Goal: Complete application form

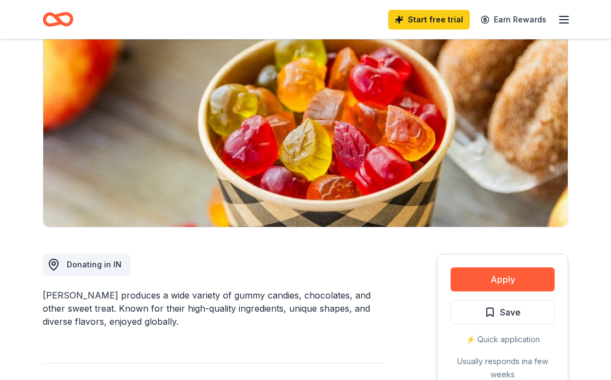
scroll to position [108, 0]
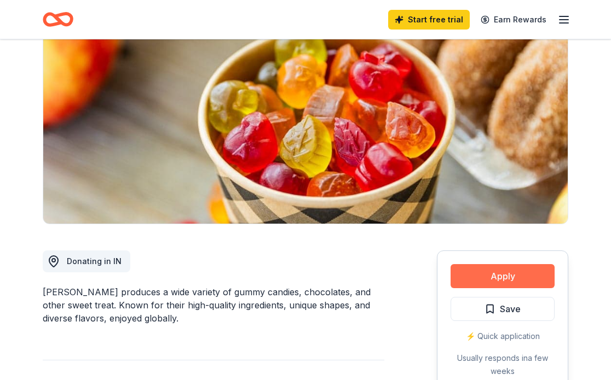
click at [508, 276] on button "Apply" at bounding box center [502, 276] width 104 height 24
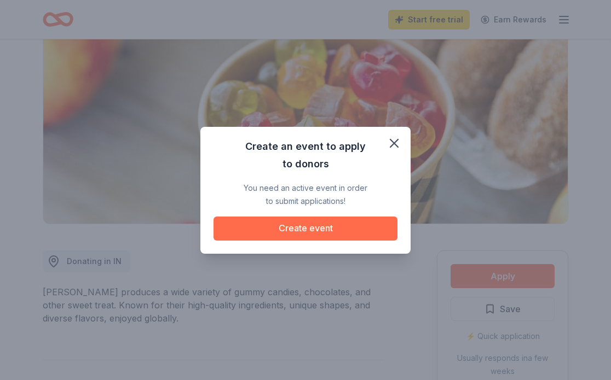
click at [342, 230] on button "Create event" at bounding box center [305, 229] width 184 height 24
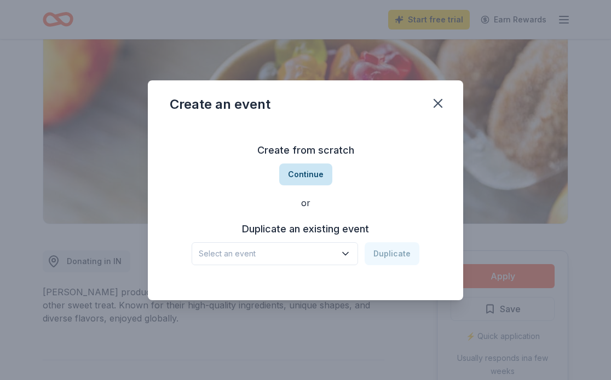
click at [321, 174] on button "Continue" at bounding box center [305, 175] width 53 height 22
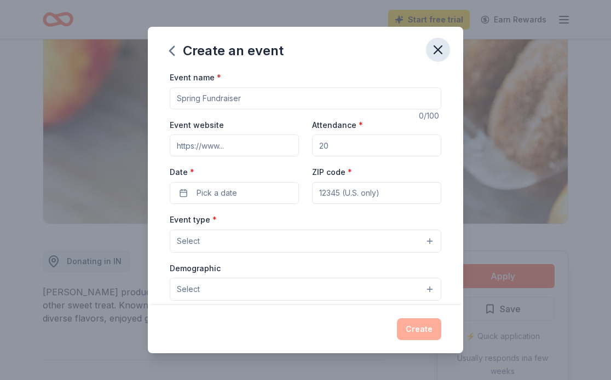
click at [443, 49] on icon "button" at bounding box center [437, 49] width 15 height 15
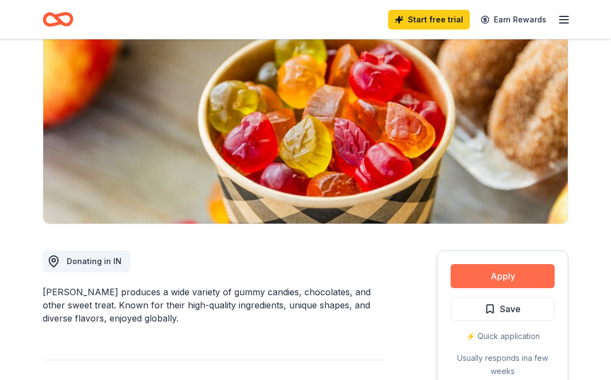
click at [495, 273] on button "Apply" at bounding box center [502, 276] width 104 height 24
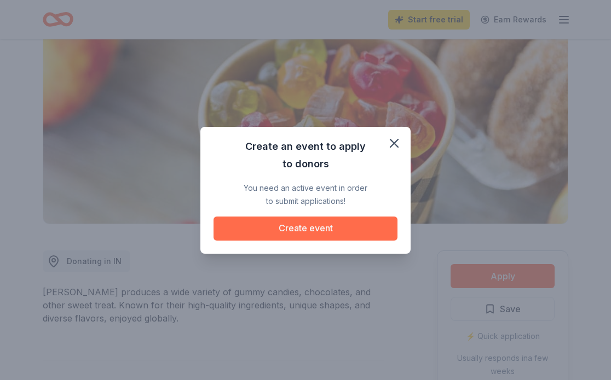
click at [317, 231] on button "Create event" at bounding box center [305, 229] width 184 height 24
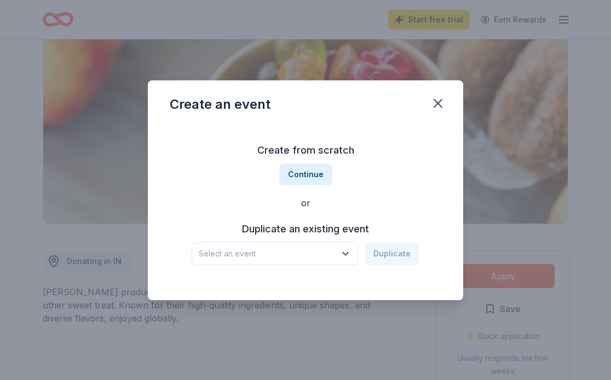
click at [315, 251] on span "Select an event" at bounding box center [267, 253] width 137 height 13
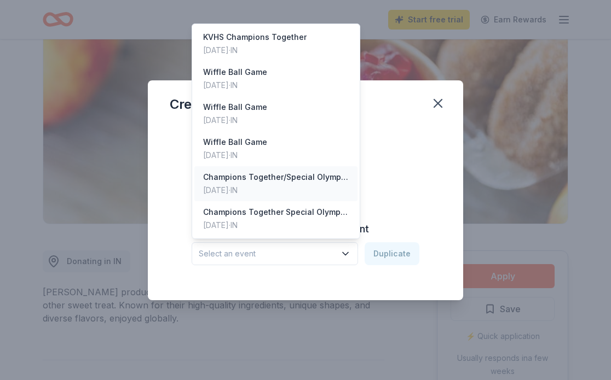
click at [297, 177] on div "Champions Together/Special Olympics Basketball Game" at bounding box center [276, 177] width 146 height 13
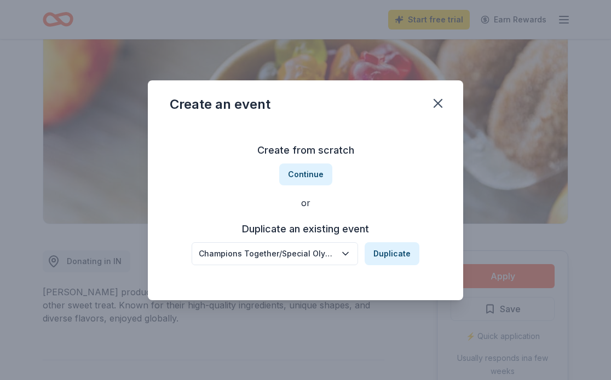
click at [346, 255] on icon "button" at bounding box center [345, 253] width 11 height 11
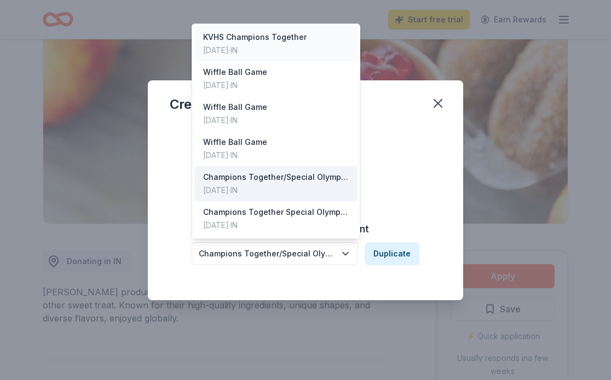
click at [306, 41] on div "KVHS Champions Together [DATE] · IN" at bounding box center [275, 43] width 163 height 35
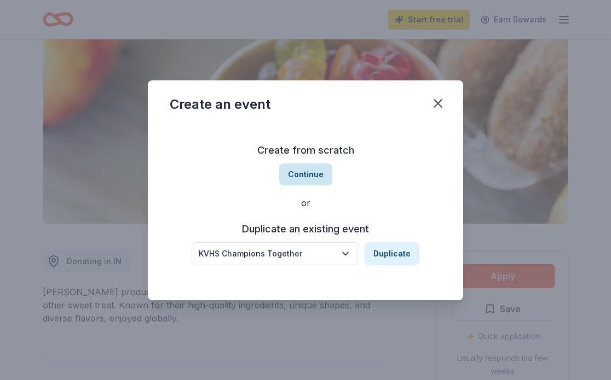
click at [319, 174] on button "Continue" at bounding box center [305, 175] width 53 height 22
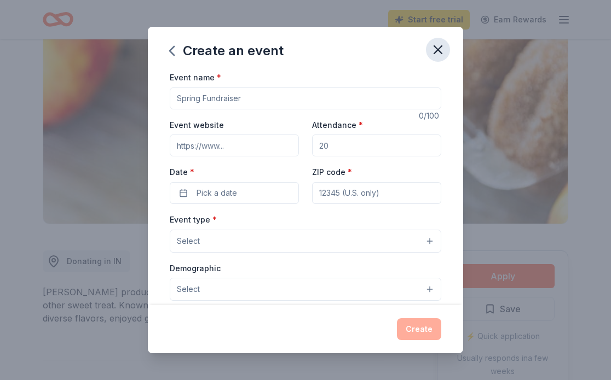
click at [438, 51] on icon "button" at bounding box center [437, 49] width 15 height 15
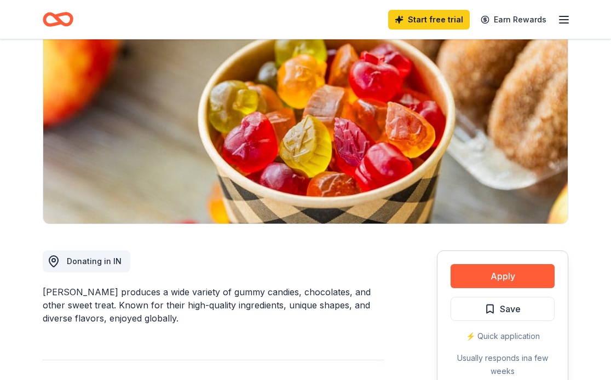
click at [500, 337] on div "⚡️ Quick application" at bounding box center [502, 336] width 104 height 13
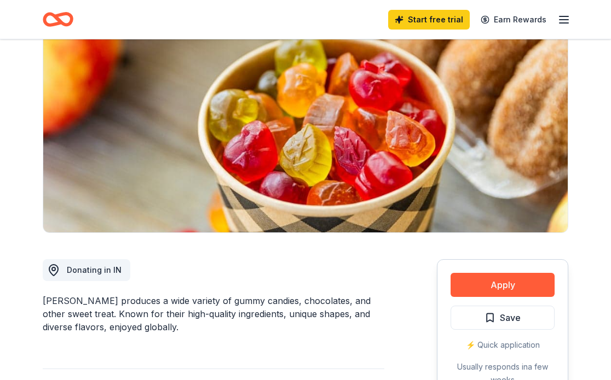
scroll to position [84, 0]
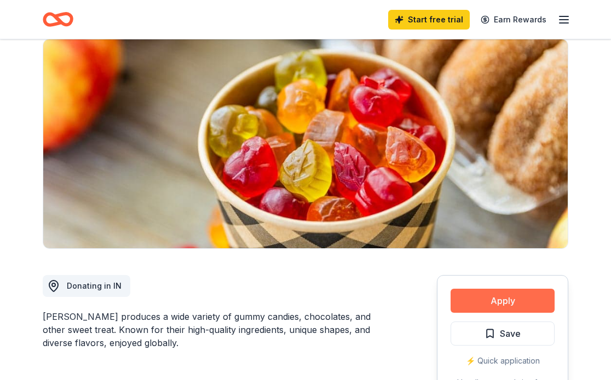
click at [496, 303] on button "Apply" at bounding box center [502, 301] width 104 height 24
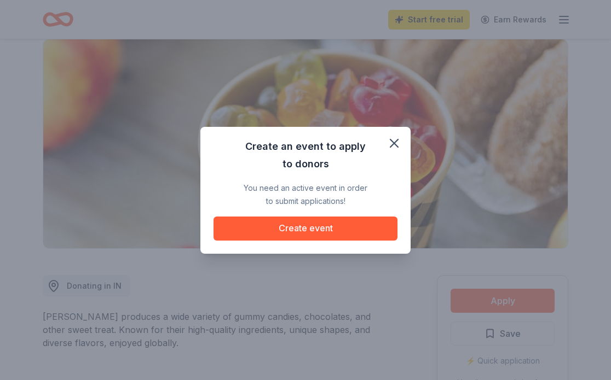
click at [364, 241] on div "Create an event to apply to donors You need an active event in order to submit …" at bounding box center [305, 190] width 210 height 127
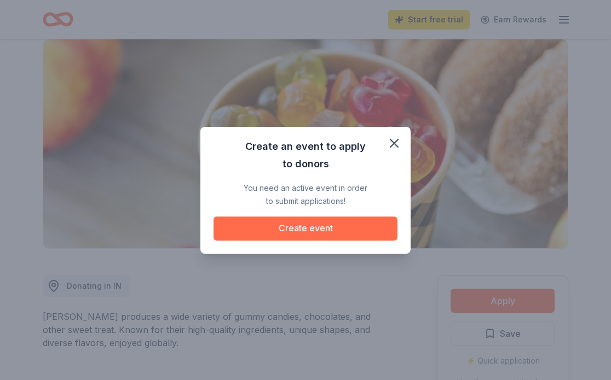
click at [355, 230] on button "Create event" at bounding box center [305, 229] width 184 height 24
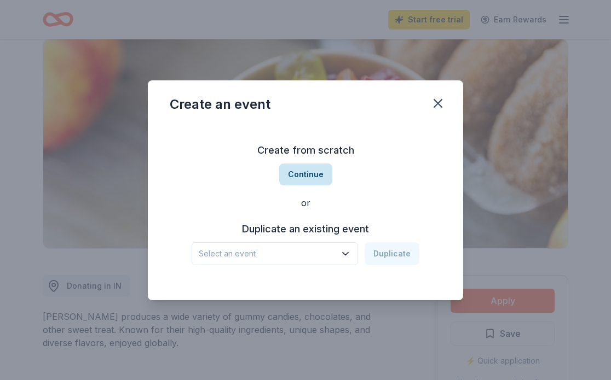
click at [311, 175] on button "Continue" at bounding box center [305, 175] width 53 height 22
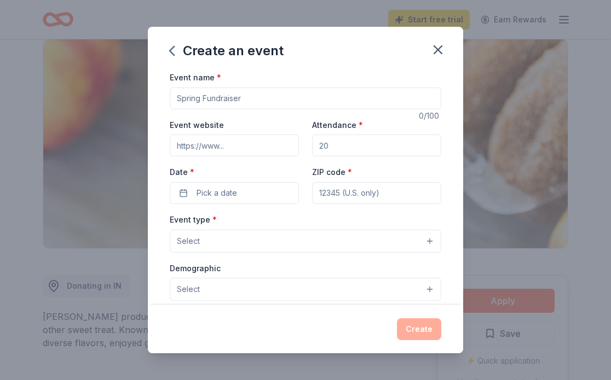
click at [262, 102] on input "Event name *" at bounding box center [305, 99] width 271 height 22
